Goal: Task Accomplishment & Management: Use online tool/utility

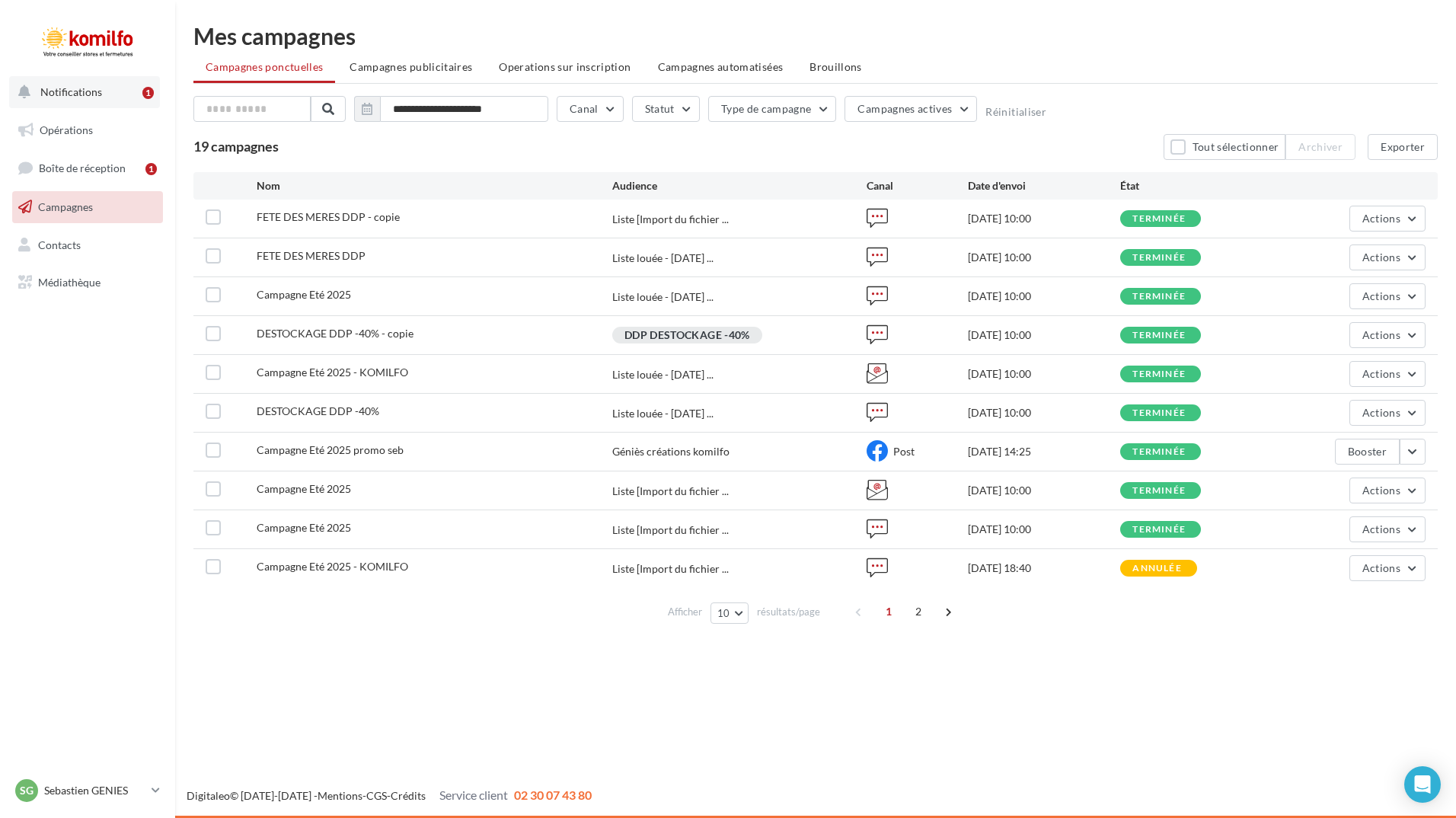
click at [82, 96] on span "Notifications" at bounding box center [71, 92] width 62 height 13
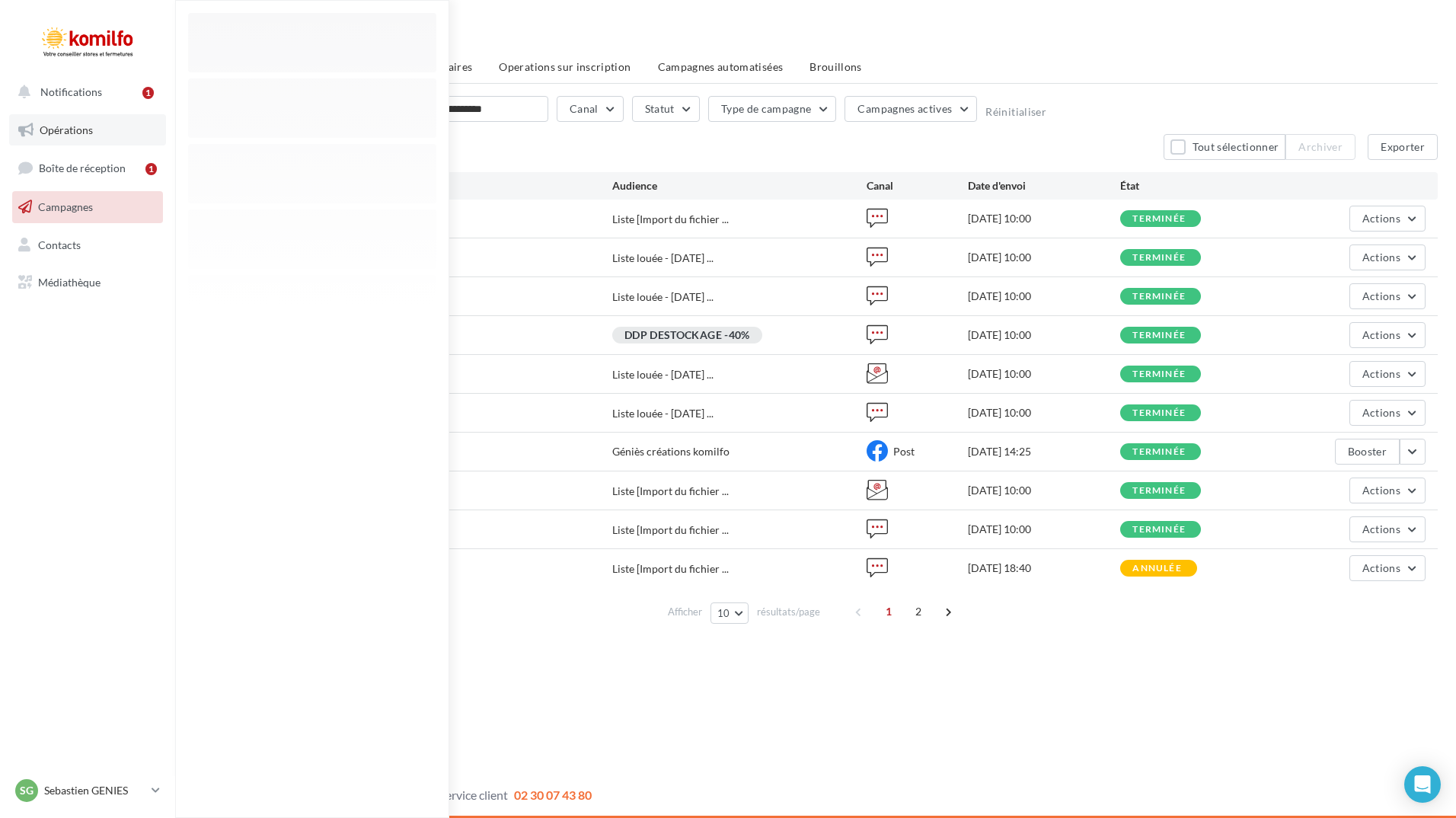
click at [80, 136] on link "Opérations" at bounding box center [87, 130] width 157 height 32
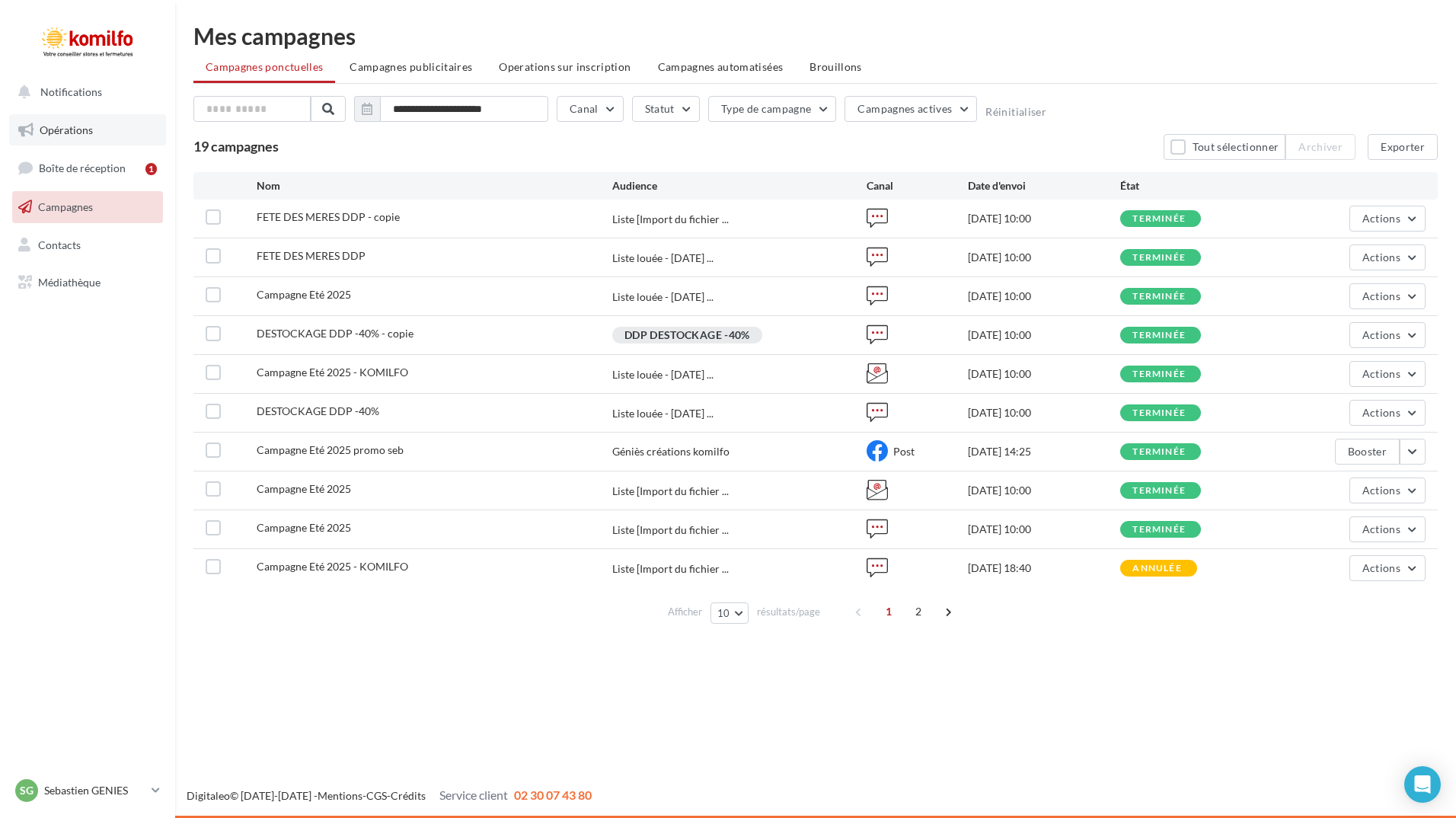
click at [79, 135] on span "Opérations" at bounding box center [66, 130] width 54 height 13
click at [66, 42] on div at bounding box center [87, 41] width 122 height 38
click at [69, 166] on span "Boîte de réception" at bounding box center [82, 168] width 87 height 13
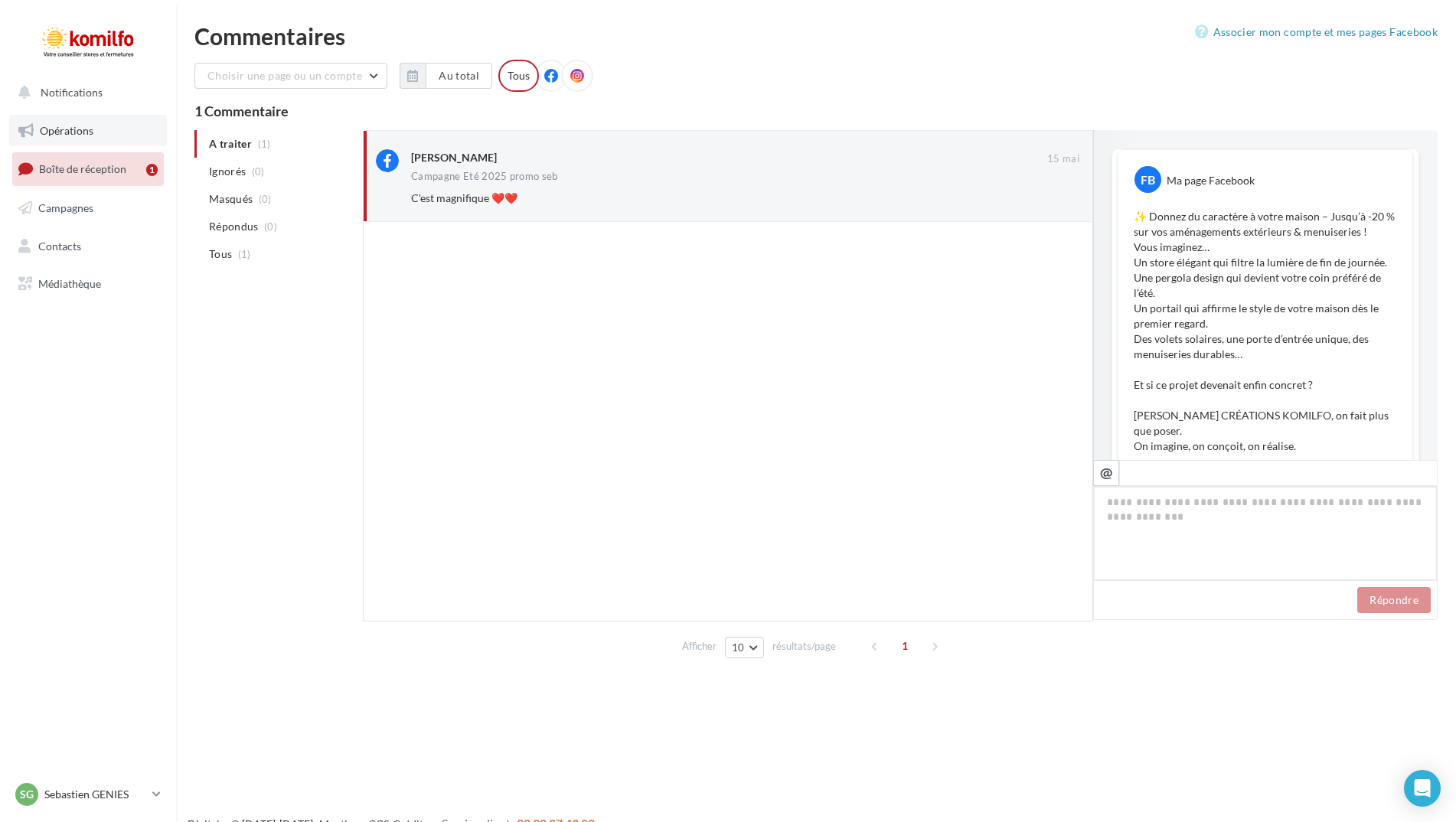
scroll to position [996, 0]
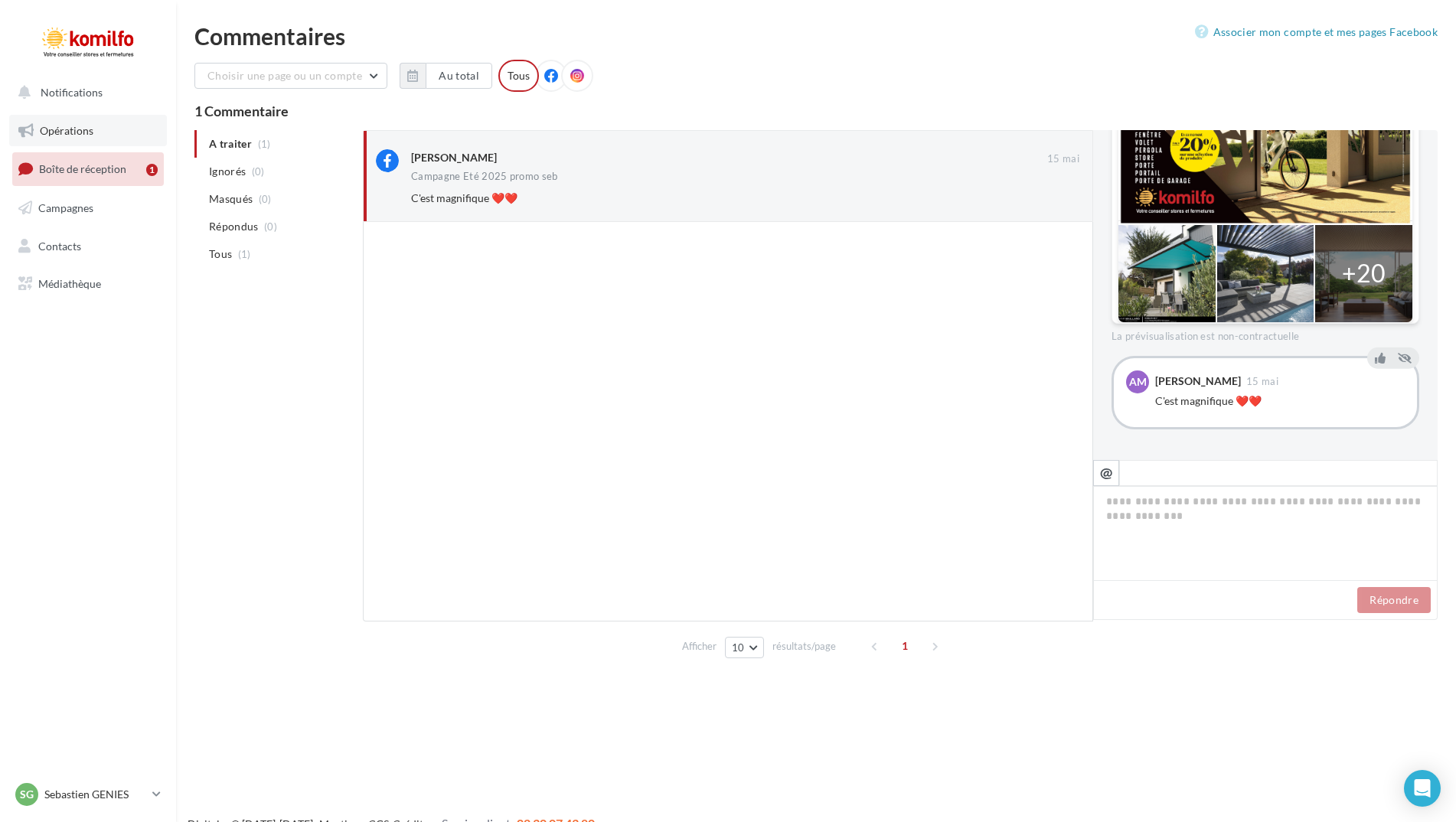
click at [83, 139] on link "Opérations" at bounding box center [88, 131] width 157 height 32
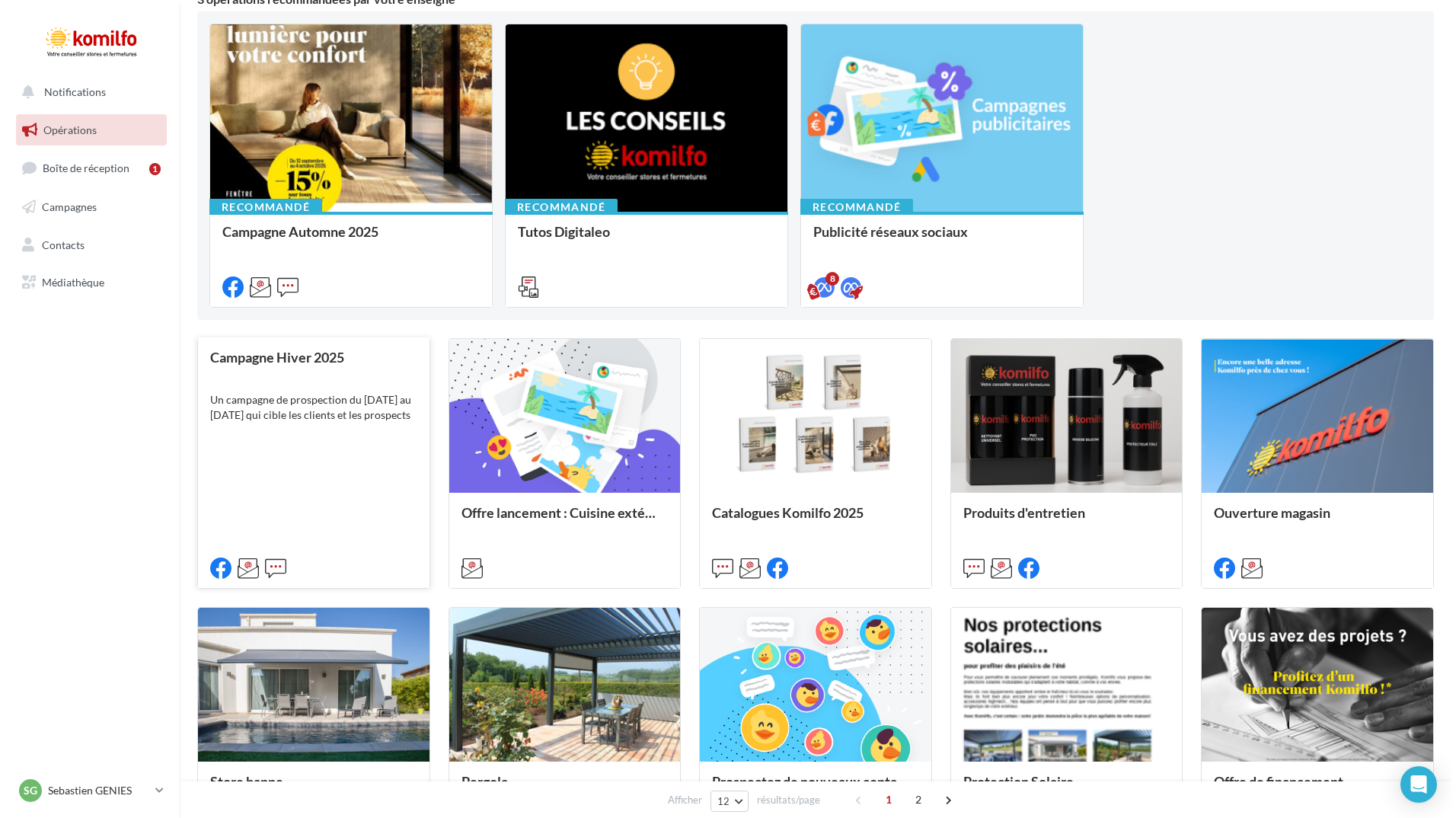
scroll to position [152, 0]
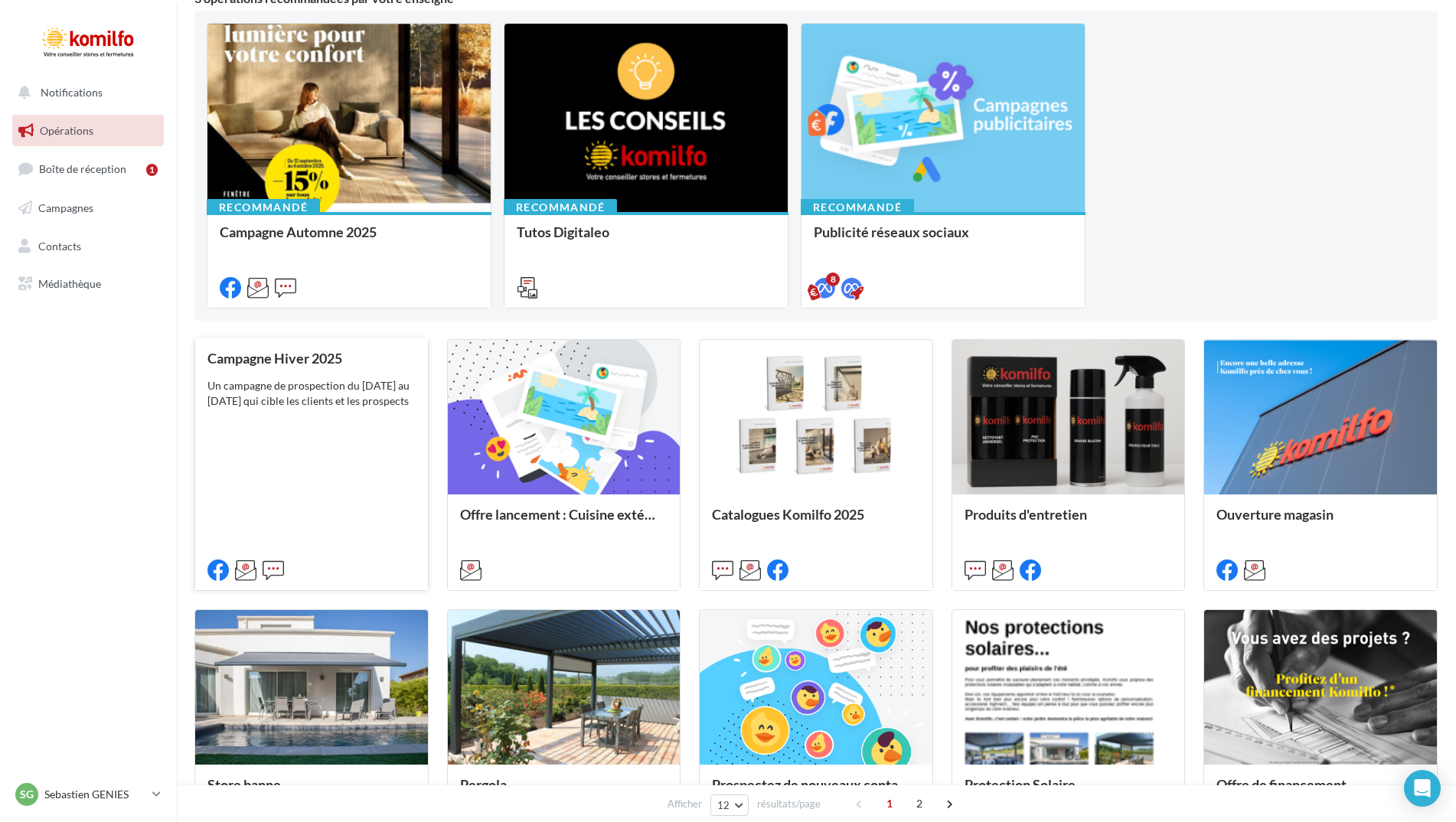
click at [339, 440] on div "Campagne Hiver 2025 Un campagne de prospection du 7 au 22 novembre 2025 qui cib…" at bounding box center [311, 463] width 208 height 226
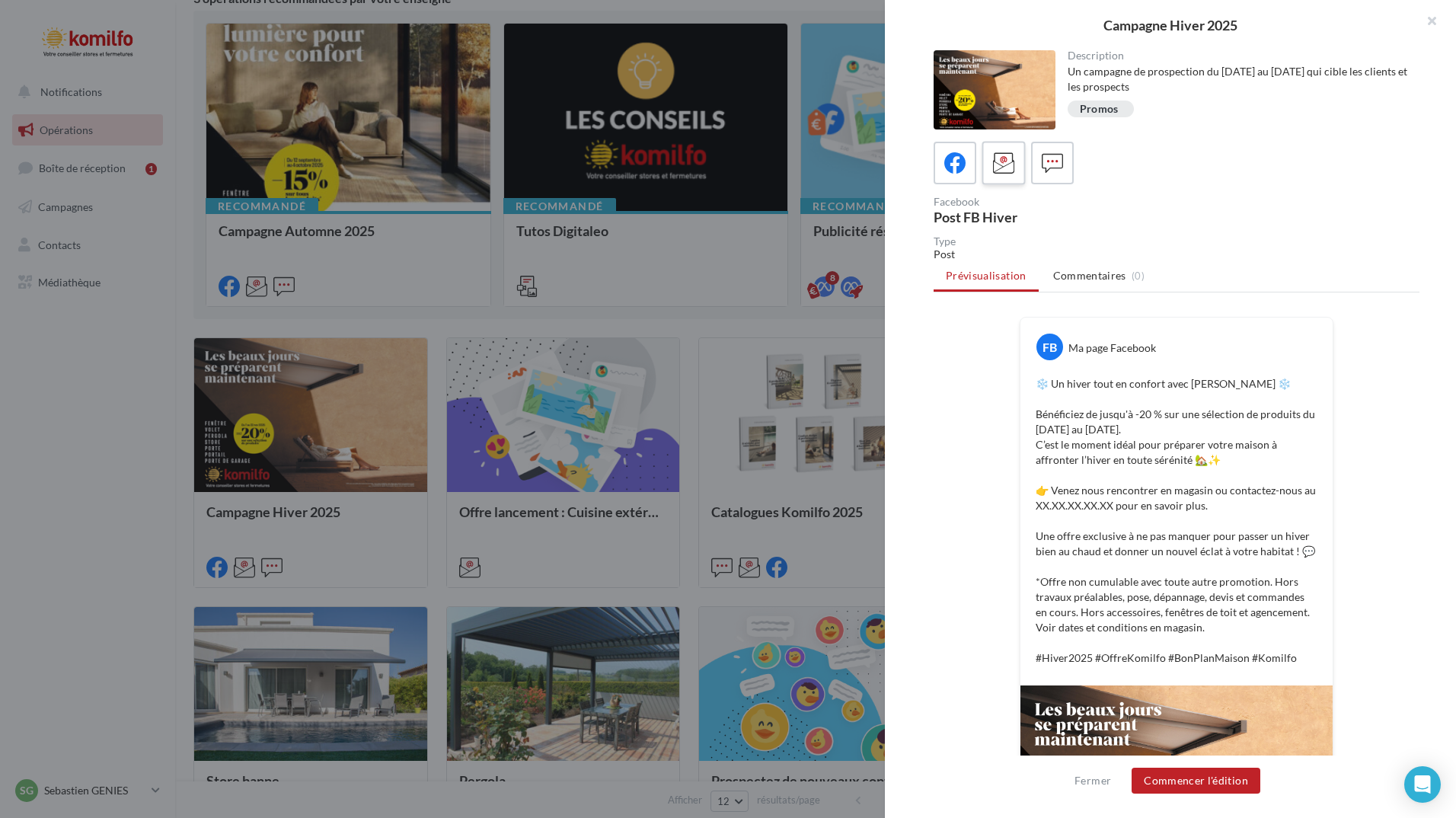
click at [1006, 170] on icon at bounding box center [1004, 163] width 22 height 22
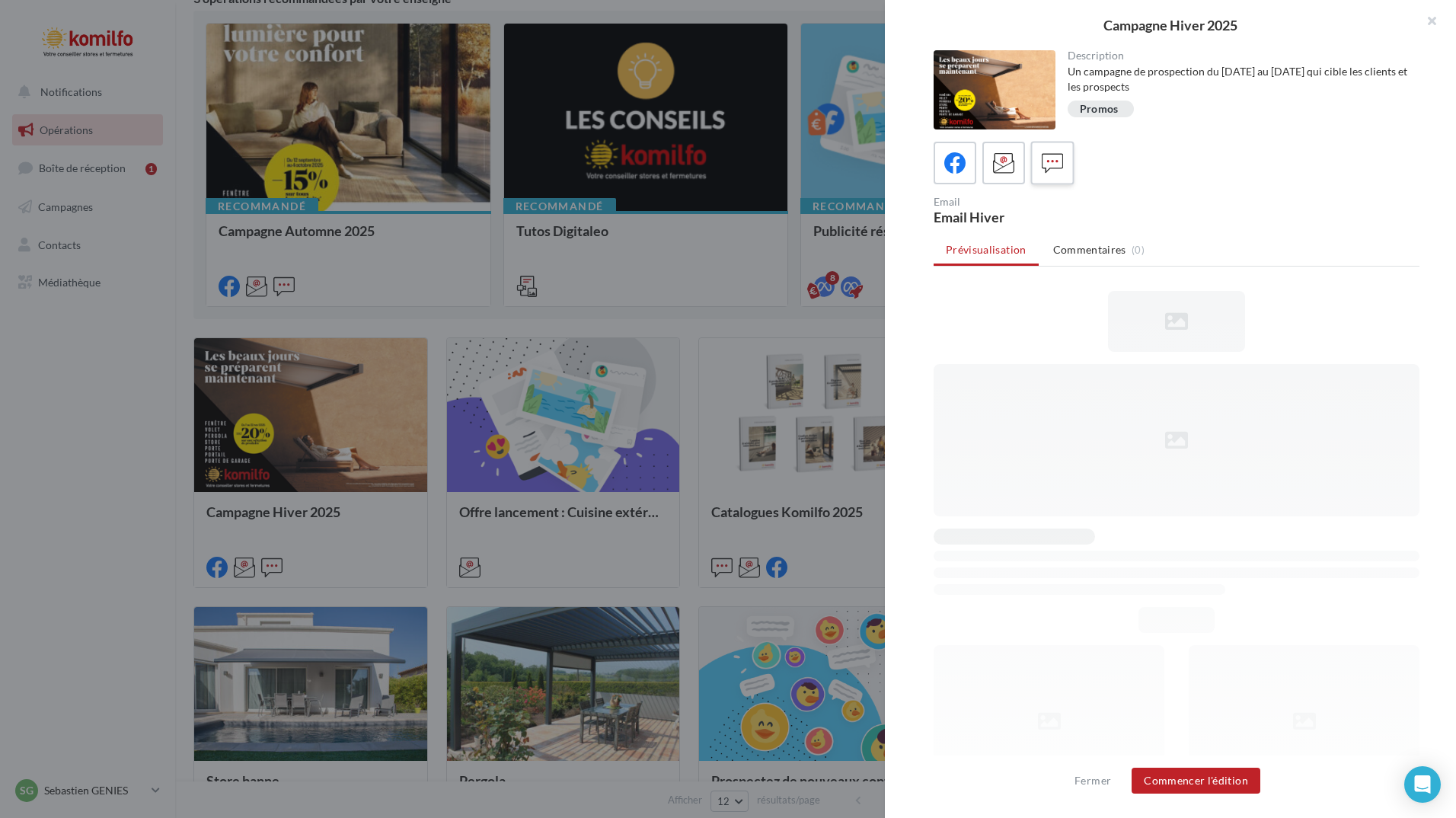
click at [1051, 168] on icon at bounding box center [1052, 163] width 22 height 22
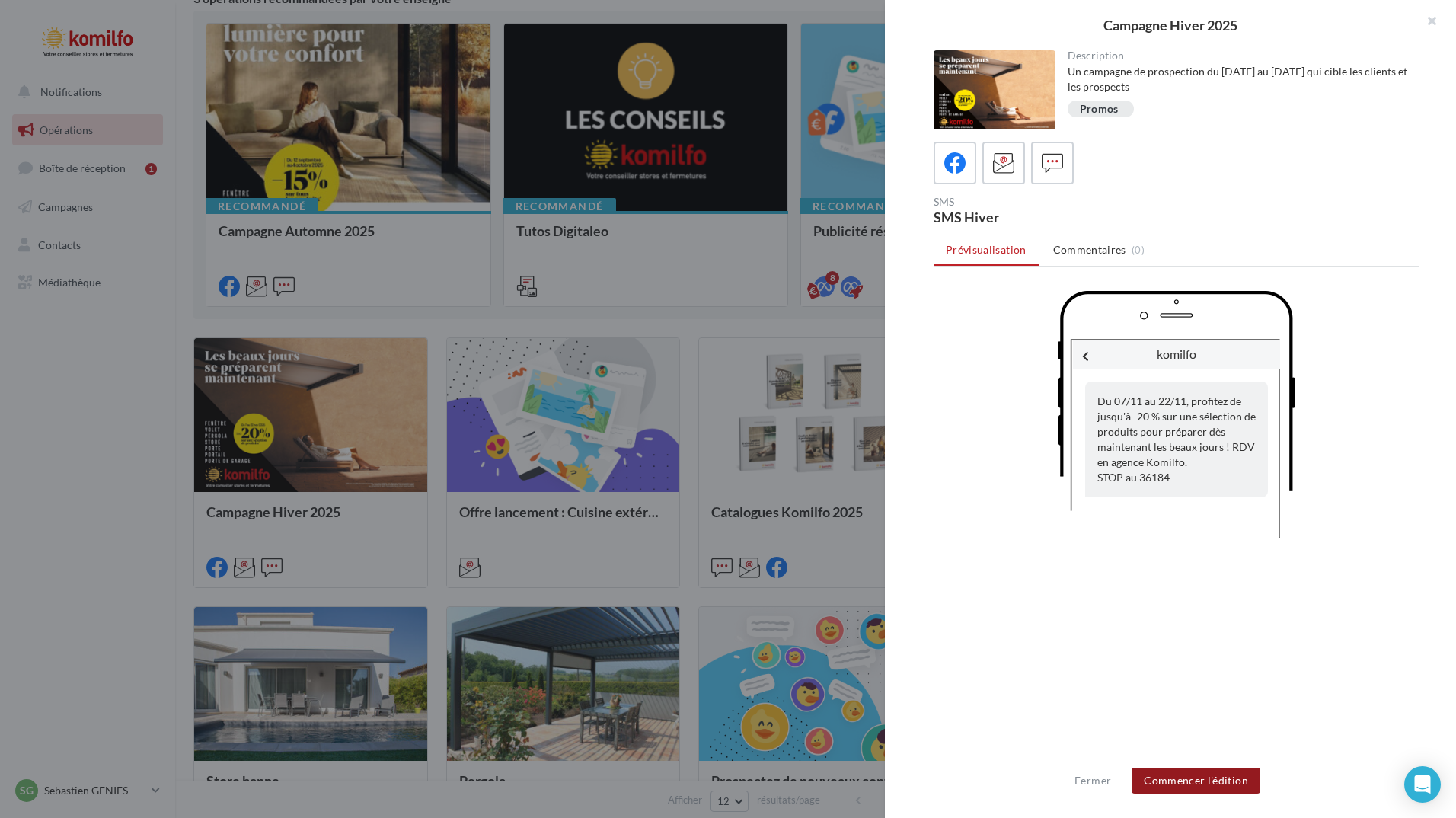
click at [1220, 781] on button "Commencer l'édition" at bounding box center [1196, 780] width 129 height 26
